Goal: Transaction & Acquisition: Obtain resource

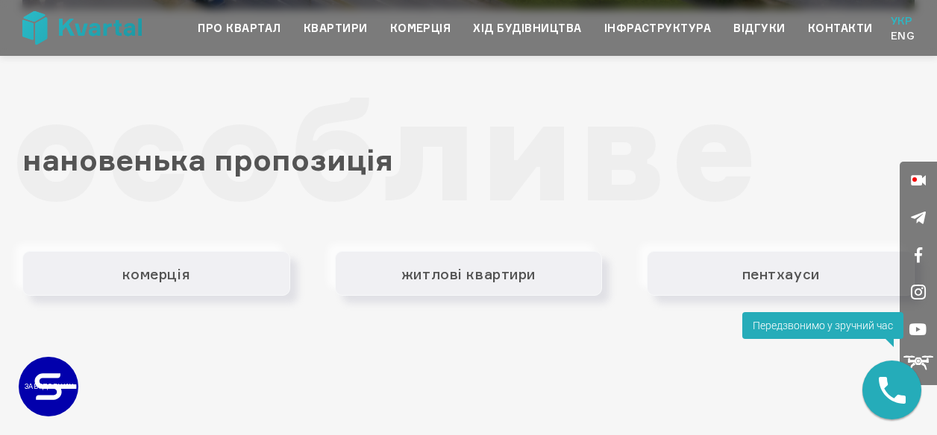
scroll to position [2013, 0]
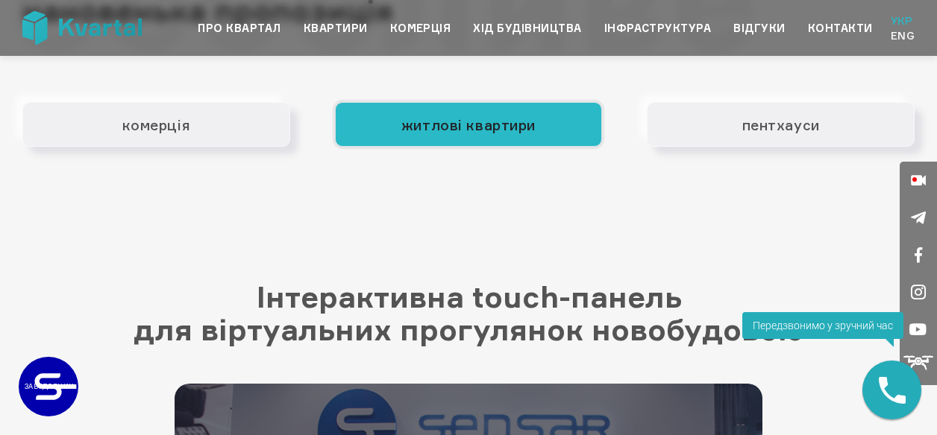
click at [510, 130] on button "житлові квартири" at bounding box center [469, 124] width 268 height 45
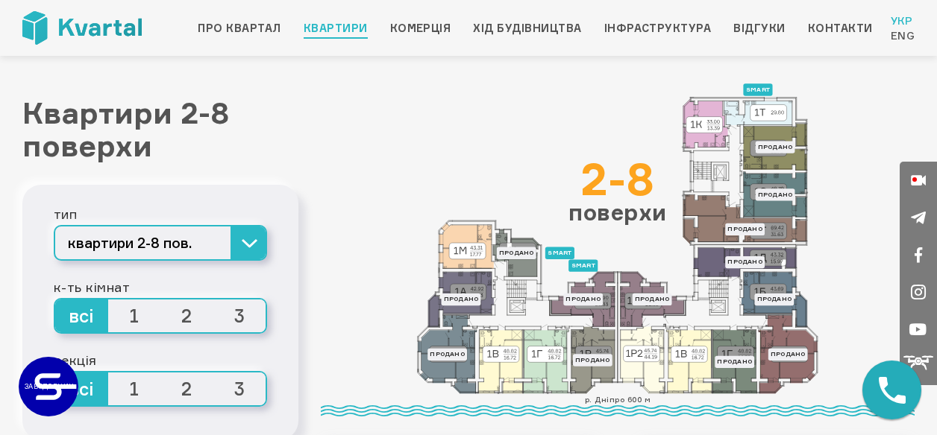
click at [133, 315] on span "1" at bounding box center [134, 316] width 53 height 33
click at [108, 300] on input "1" at bounding box center [108, 300] width 0 height 0
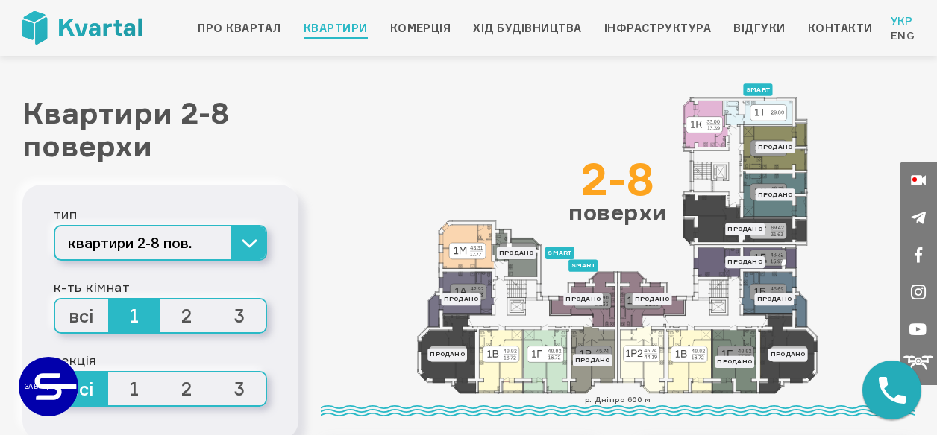
scroll to position [75, 0]
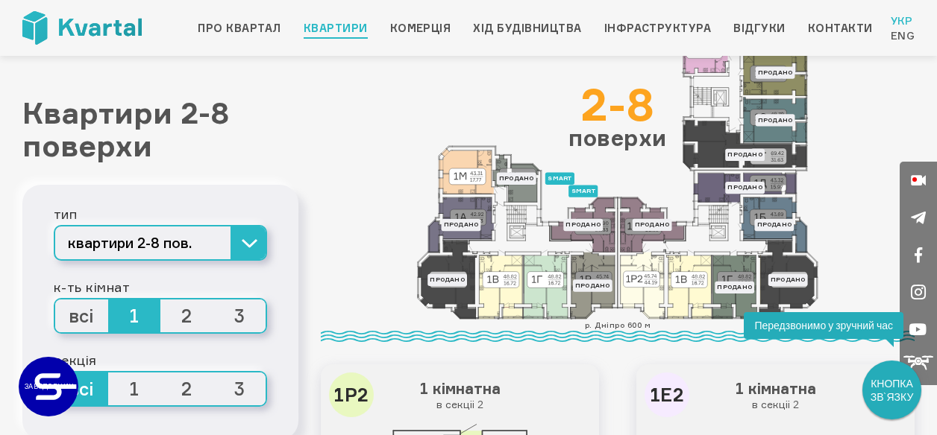
click at [139, 393] on span "1" at bounding box center [134, 389] width 53 height 33
click at [108, 373] on input "1" at bounding box center [108, 373] width 0 height 0
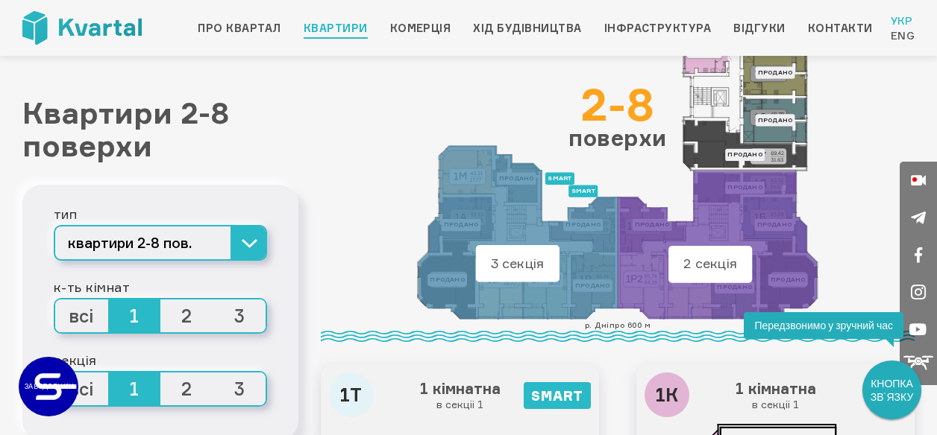
click at [187, 388] on span "2" at bounding box center [186, 389] width 53 height 33
click at [160, 373] on input "2" at bounding box center [160, 373] width 0 height 0
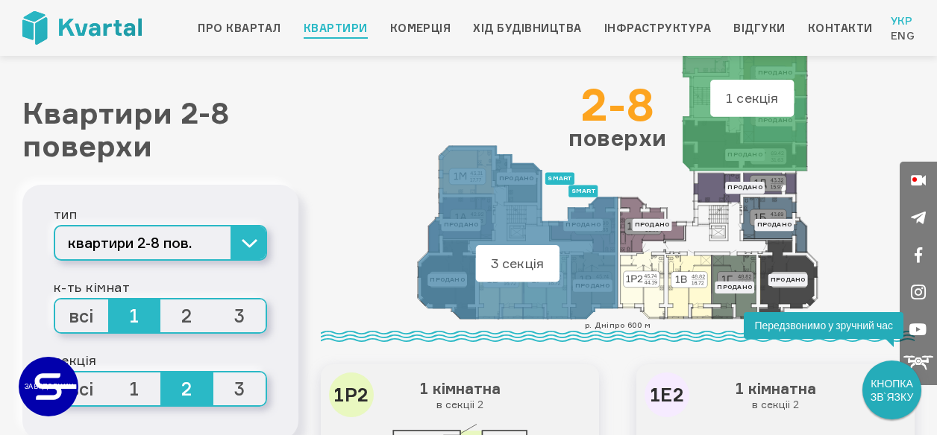
click at [136, 390] on span "1" at bounding box center [134, 389] width 53 height 33
click at [108, 373] on input "1" at bounding box center [108, 373] width 0 height 0
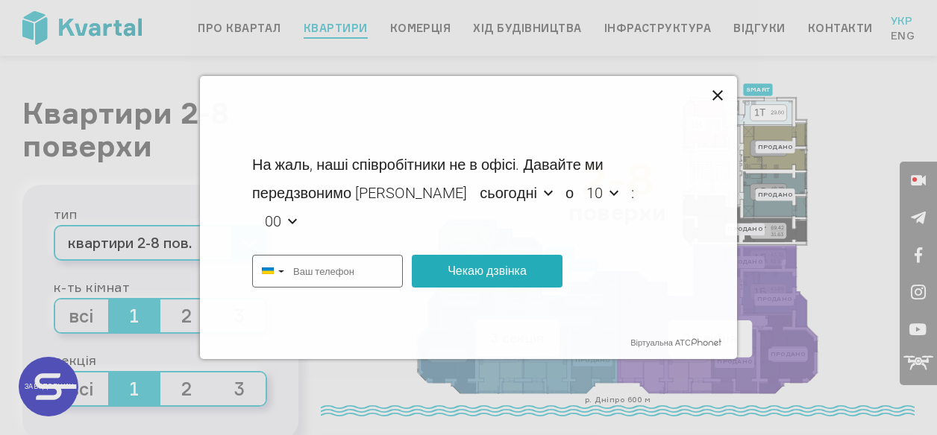
click at [720, 89] on icon at bounding box center [718, 96] width 18 height 18
type input "+380"
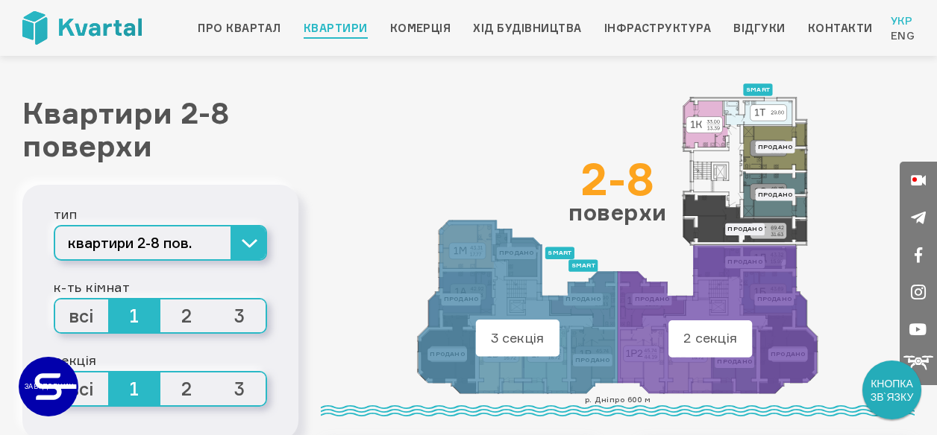
click at [189, 390] on span "2" at bounding box center [186, 389] width 53 height 33
click at [160, 373] on input "2" at bounding box center [160, 373] width 0 height 0
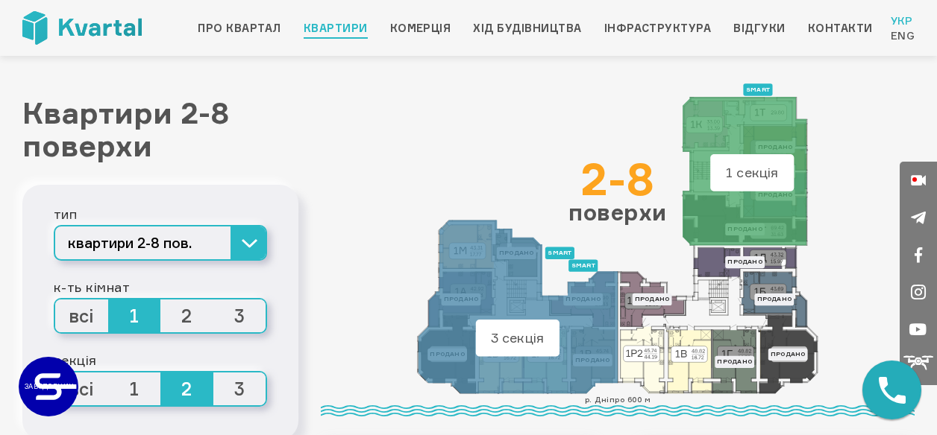
click at [130, 388] on span "1" at bounding box center [134, 389] width 53 height 33
click at [108, 373] on input "1" at bounding box center [108, 373] width 0 height 0
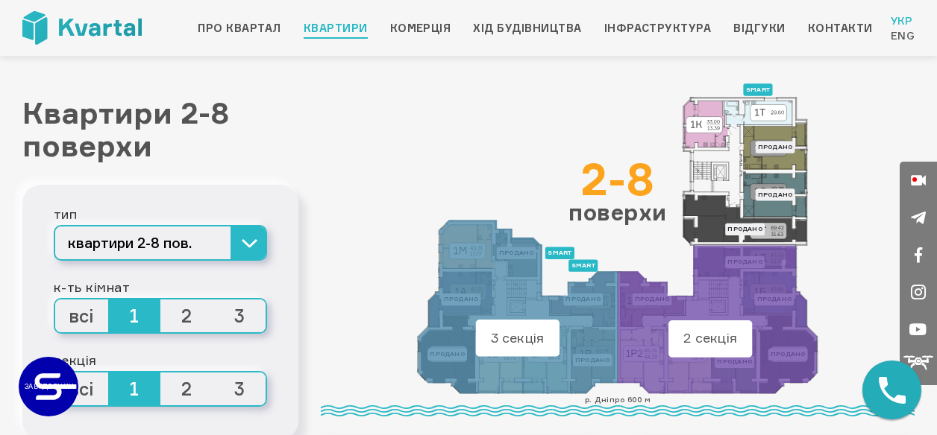
click at [236, 391] on span "3" at bounding box center [239, 389] width 53 height 33
click at [213, 373] on input "3" at bounding box center [213, 373] width 0 height 0
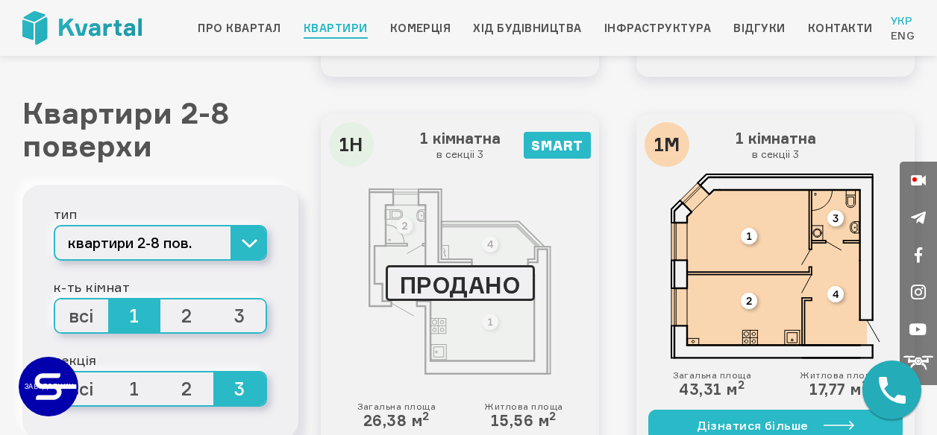
scroll to position [746, 0]
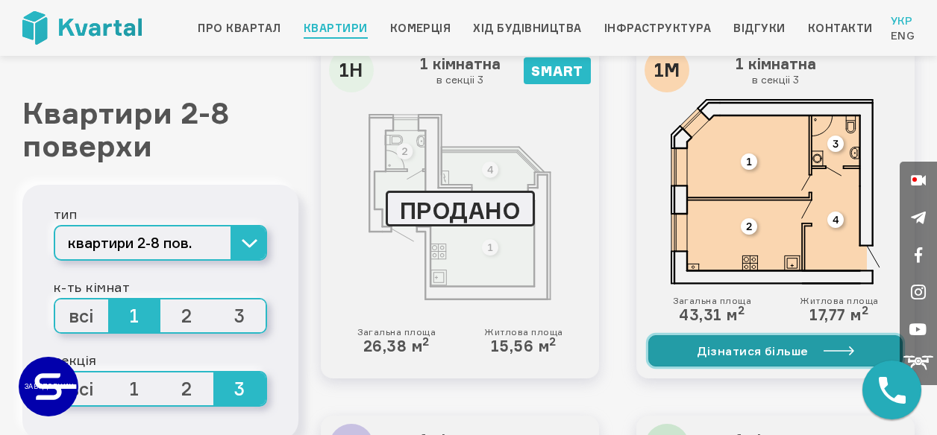
click at [738, 345] on link "Дізнатися більше" at bounding box center [775, 351] width 254 height 31
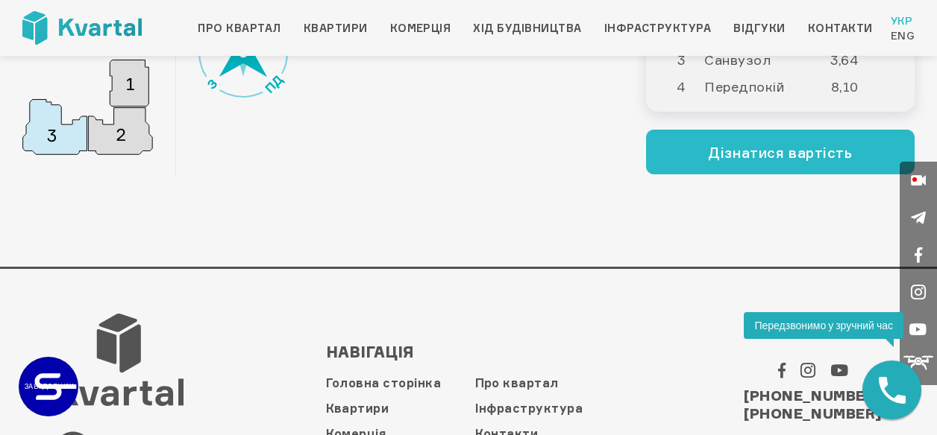
scroll to position [88, 0]
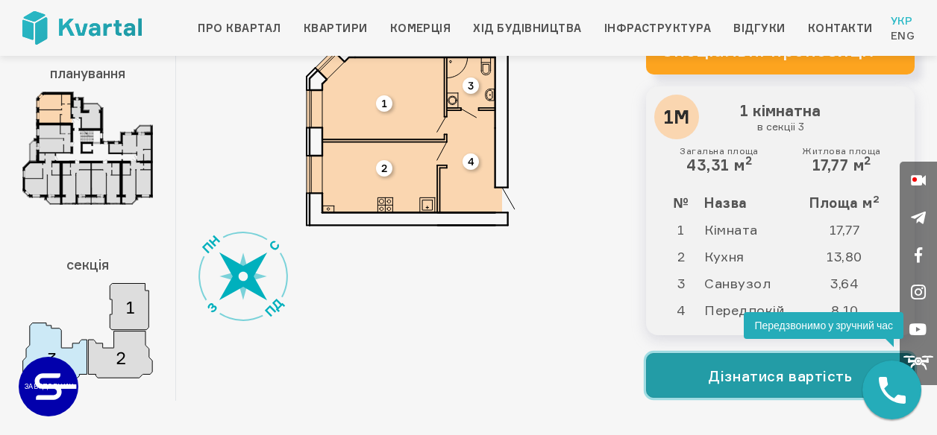
click at [683, 377] on button "Дізнатися вартість" at bounding box center [780, 375] width 268 height 45
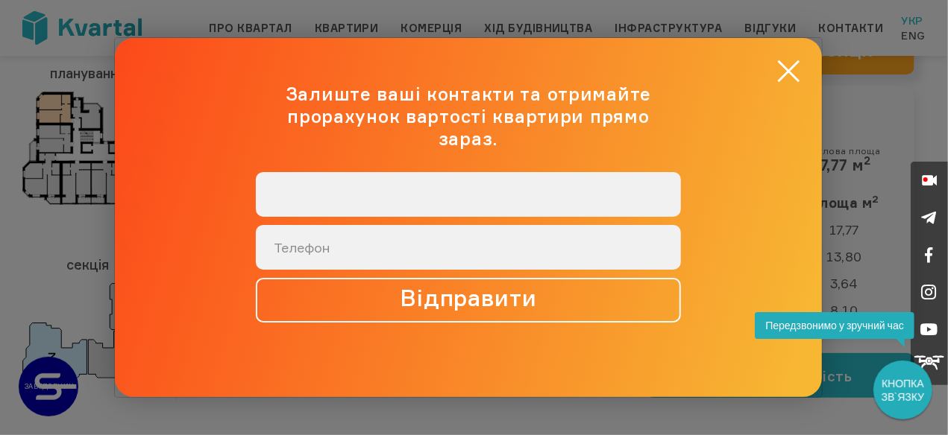
click at [543, 184] on input "text" at bounding box center [468, 194] width 425 height 45
type input "Максим"
click at [406, 243] on input "+38 (0__) ___-____" at bounding box center [468, 247] width 425 height 45
type input "+38 (067) 613-4259"
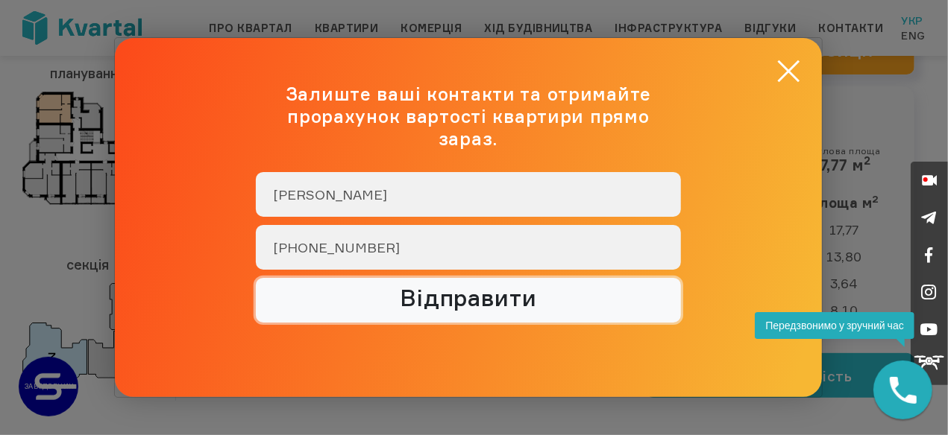
click at [414, 293] on button "Відправити" at bounding box center [468, 300] width 425 height 45
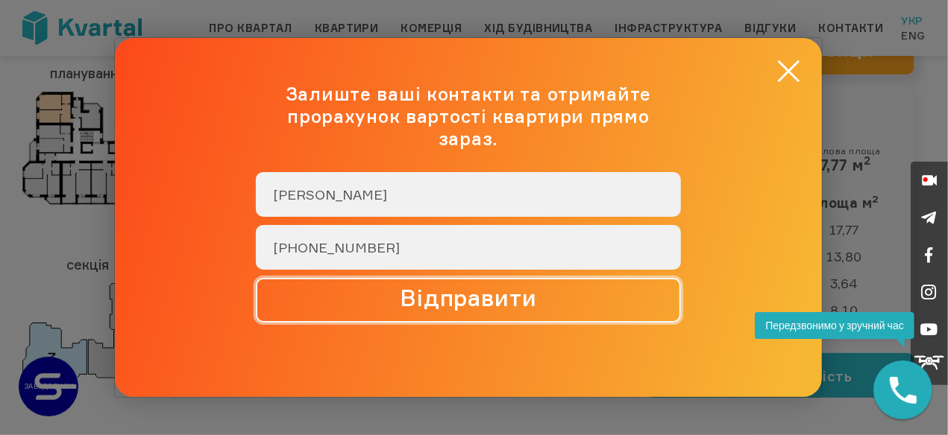
click at [474, 290] on button "Відправити" at bounding box center [468, 300] width 425 height 45
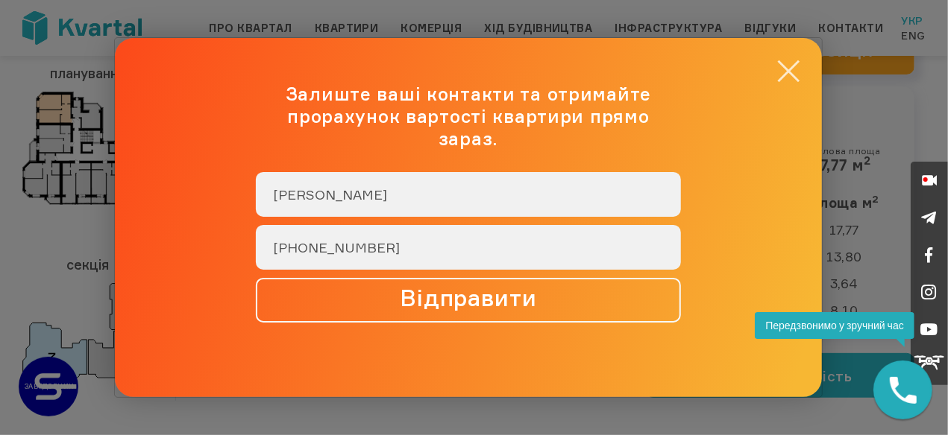
click at [790, 78] on button "×" at bounding box center [788, 71] width 29 height 29
click at [790, 81] on div "× Залиште ваші контакти та отримайте прорахунок вартості квартири прямо зараз. …" at bounding box center [468, 217] width 707 height 359
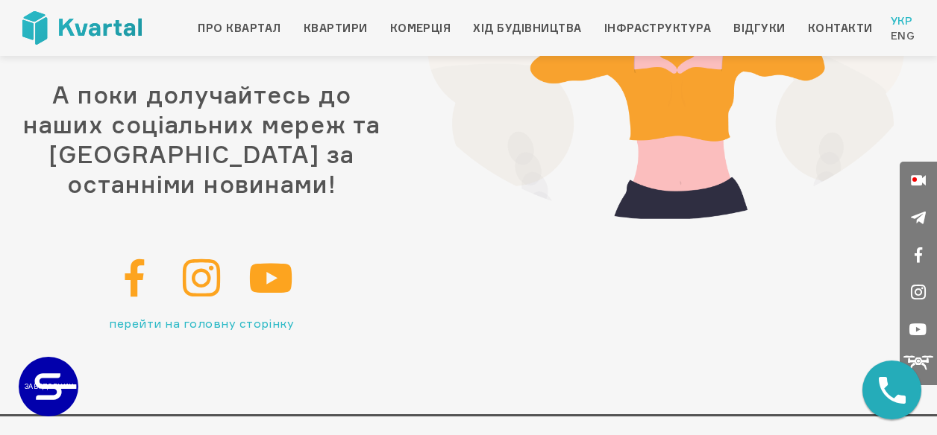
scroll to position [296, 0]
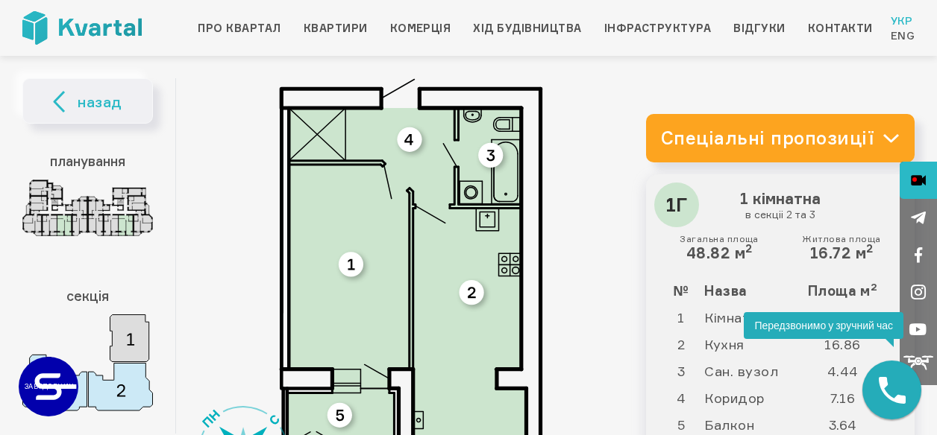
click at [917, 181] on icon at bounding box center [917, 180] width 15 height 37
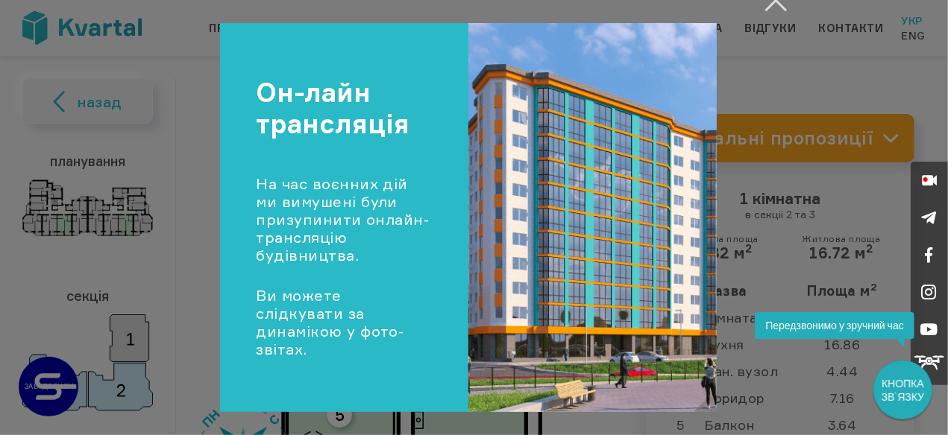
click at [775, 7] on button "Закрити" at bounding box center [775, 0] width 29 height 29
